Goal: Information Seeking & Learning: Learn about a topic

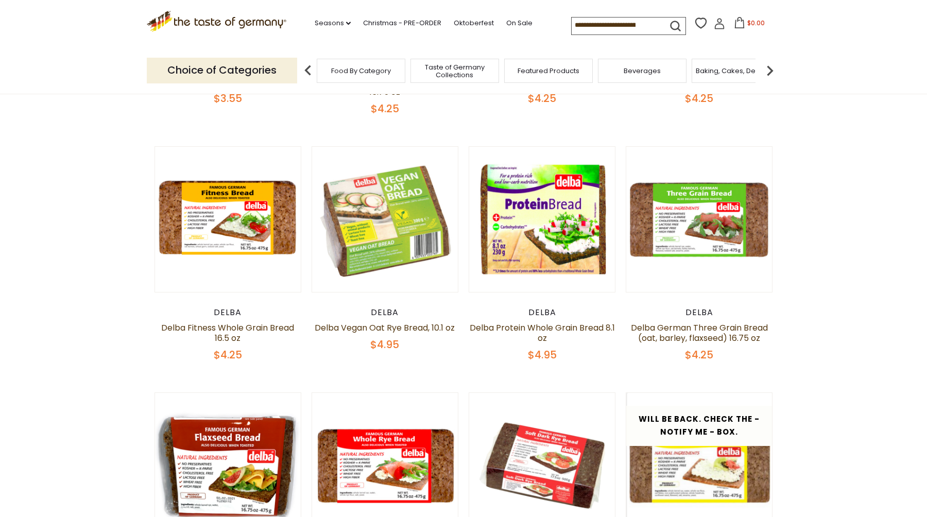
scroll to position [307, 0]
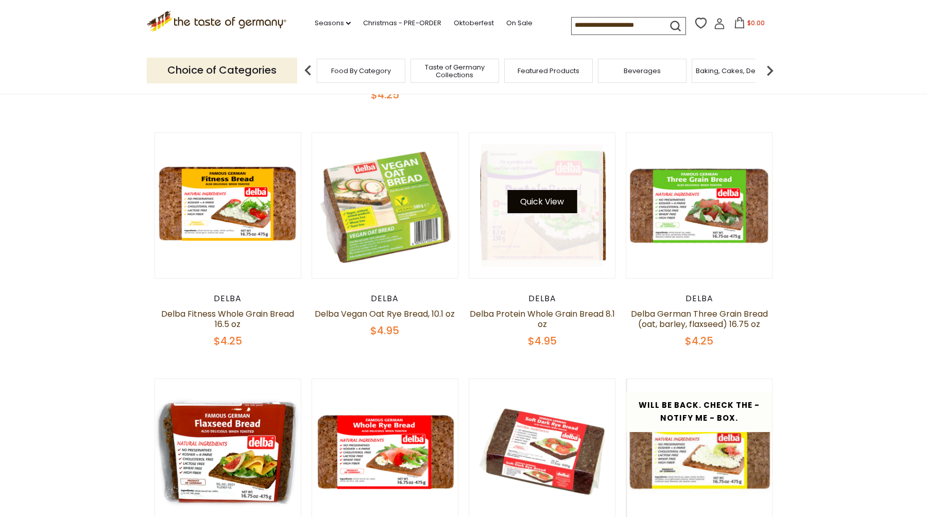
click at [549, 210] on button "Quick View" at bounding box center [542, 201] width 70 height 23
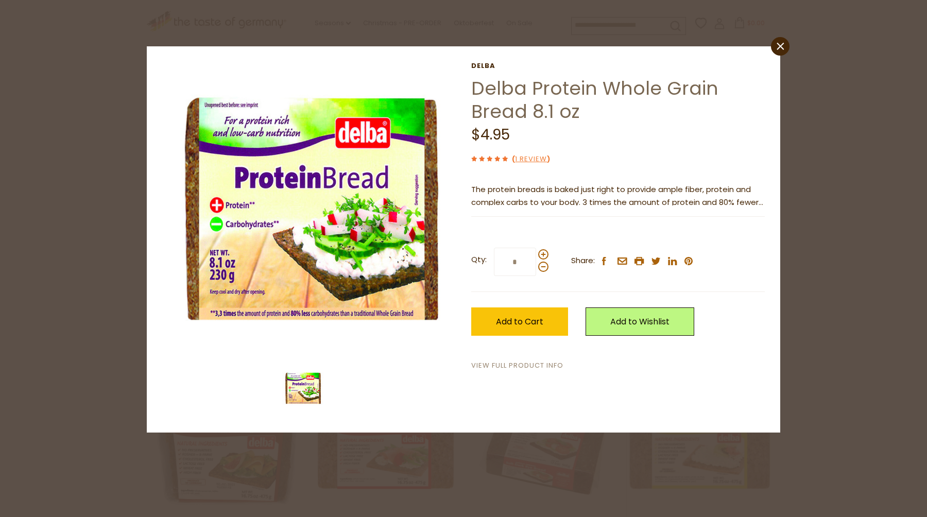
click at [529, 363] on link "View Full Product Info" at bounding box center [517, 366] width 92 height 11
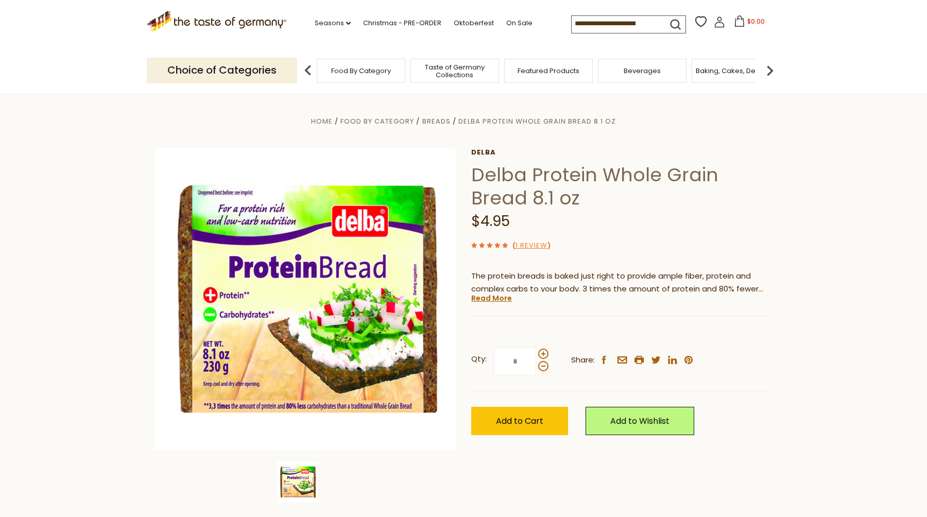
scroll to position [24, 0]
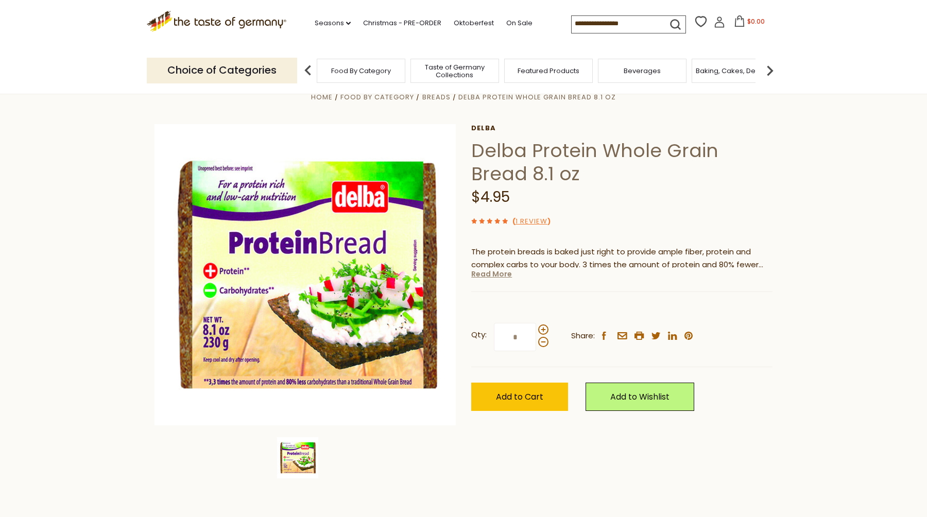
click at [490, 276] on link "Read More" at bounding box center [491, 274] width 41 height 10
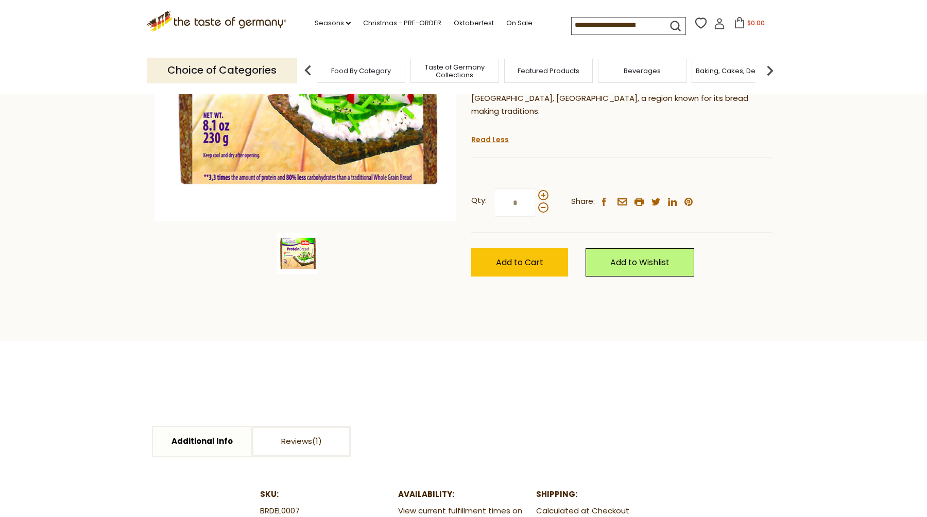
scroll to position [0, 0]
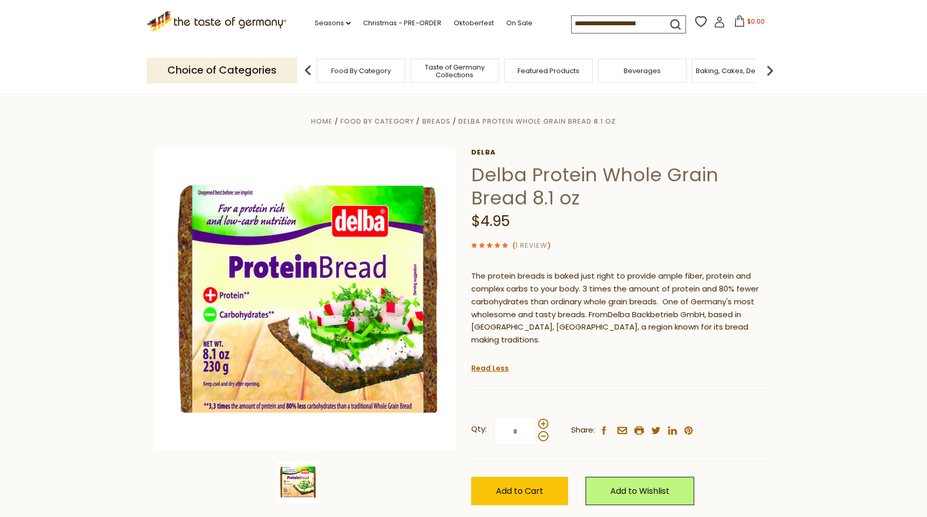
click at [530, 244] on link "1 Review" at bounding box center [532, 246] width 32 height 11
click at [537, 246] on link "1 Review" at bounding box center [532, 246] width 32 height 11
click at [534, 244] on link "1 Review" at bounding box center [532, 246] width 32 height 11
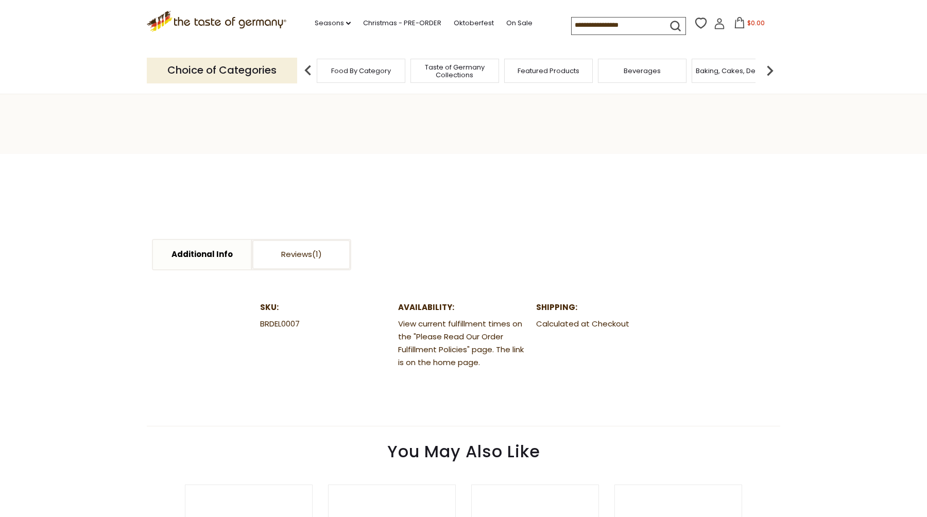
scroll to position [539, 0]
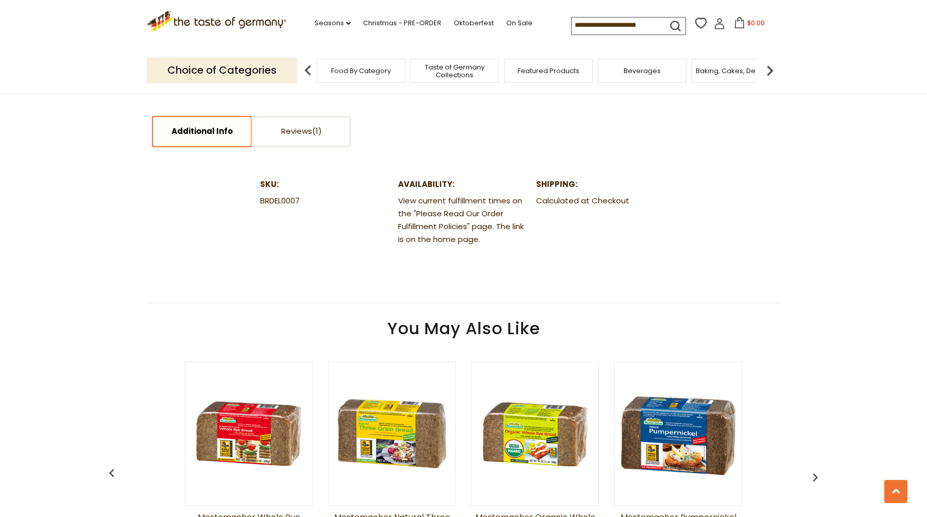
click at [204, 121] on link "Additional Info" at bounding box center [202, 131] width 98 height 29
click at [193, 117] on link "Additional Info" at bounding box center [202, 131] width 98 height 29
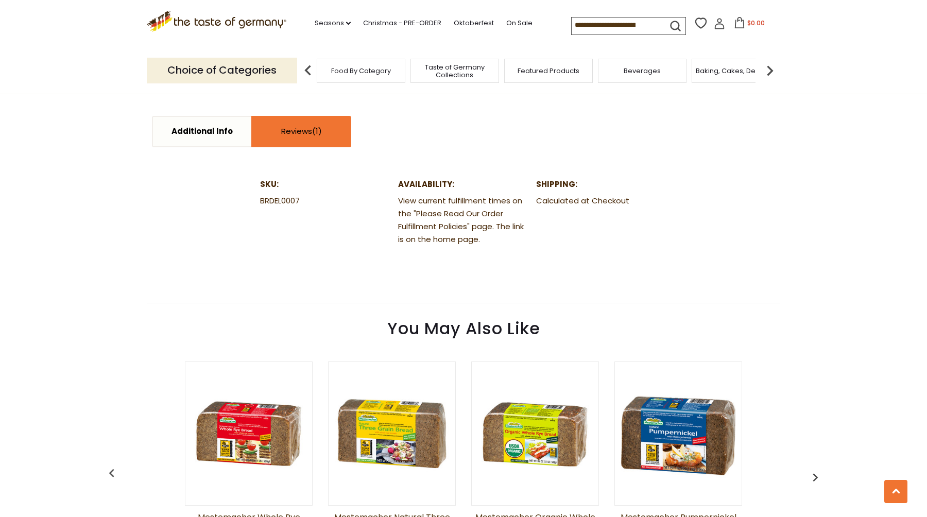
click at [288, 117] on link "Reviews" at bounding box center [301, 131] width 98 height 29
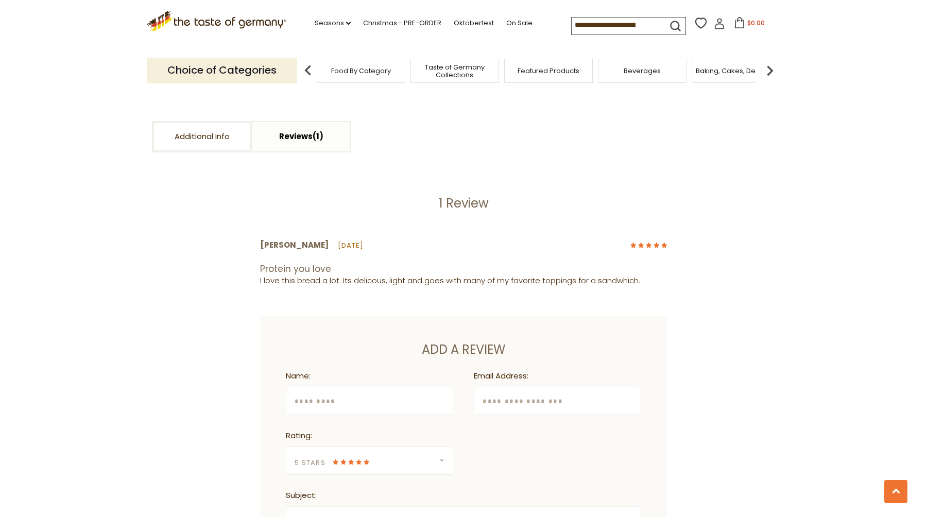
scroll to position [452, 0]
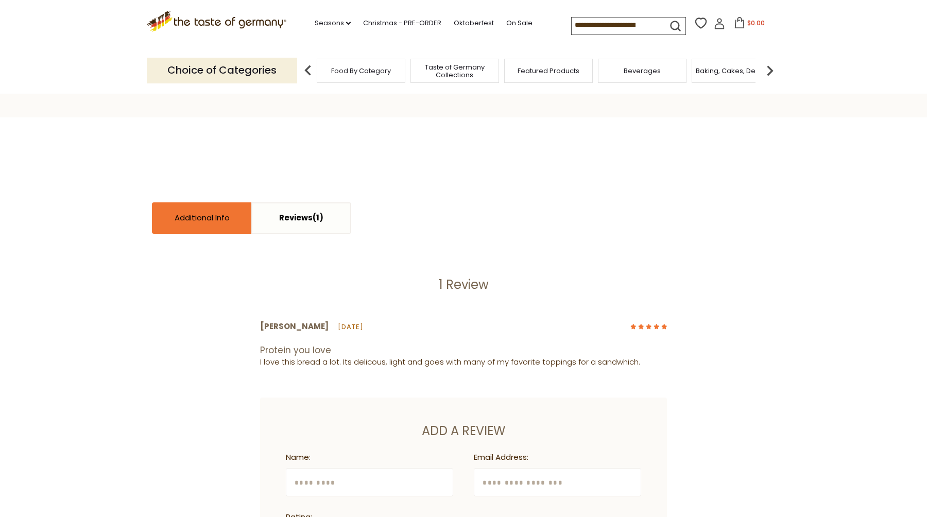
click at [204, 204] on link "Additional Info" at bounding box center [202, 217] width 98 height 29
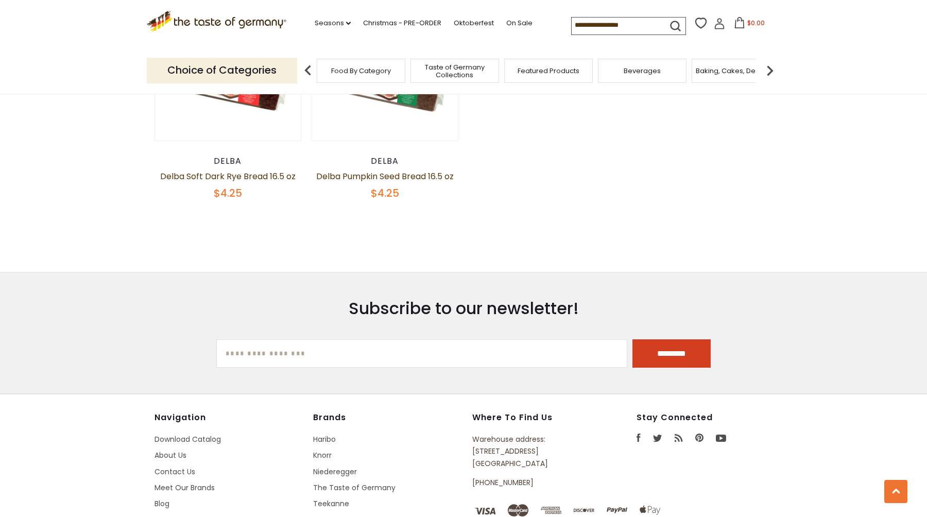
scroll to position [1098, 0]
